Goal: Task Accomplishment & Management: Complete application form

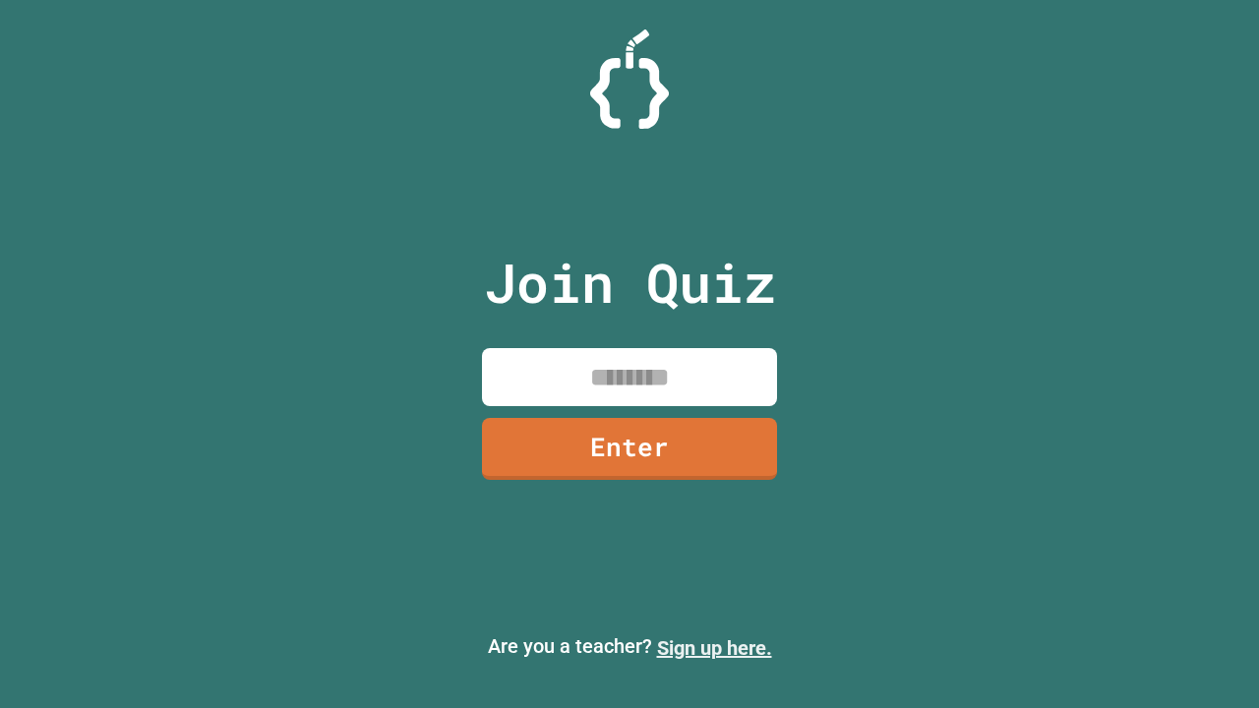
click at [714, 648] on link "Sign up here." at bounding box center [714, 649] width 115 height 24
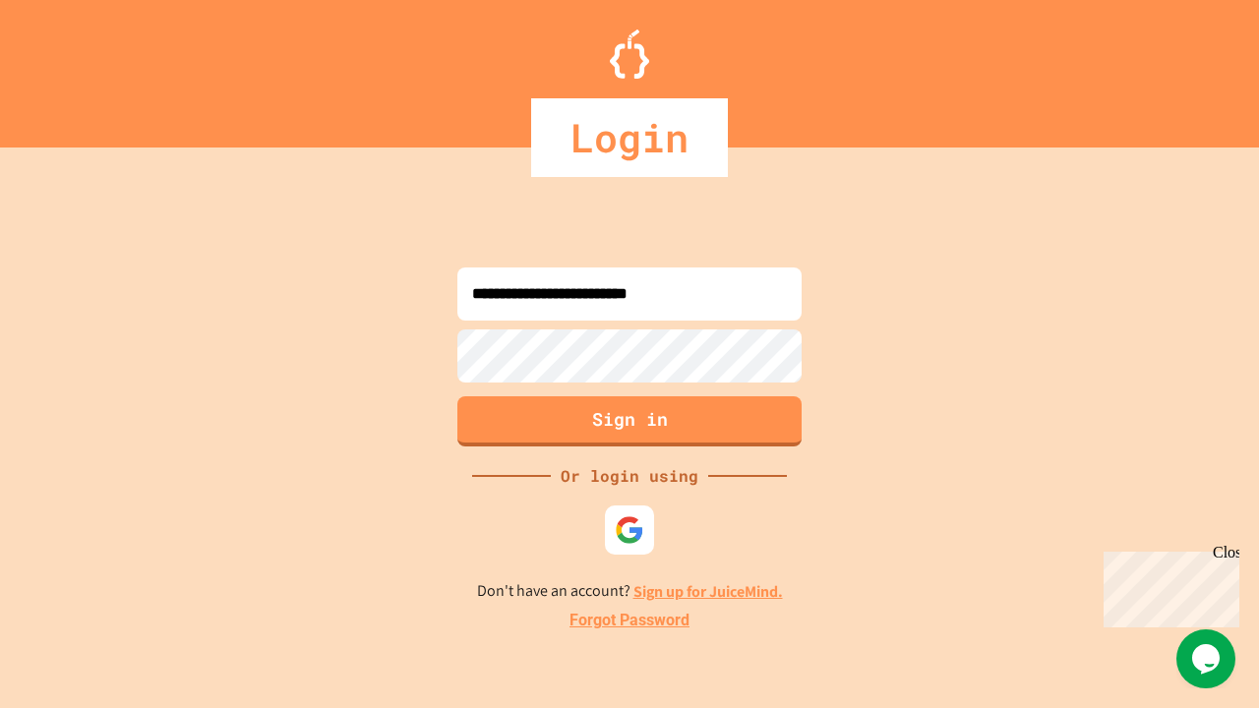
type input "**********"
